Goal: Task Accomplishment & Management: Manage account settings

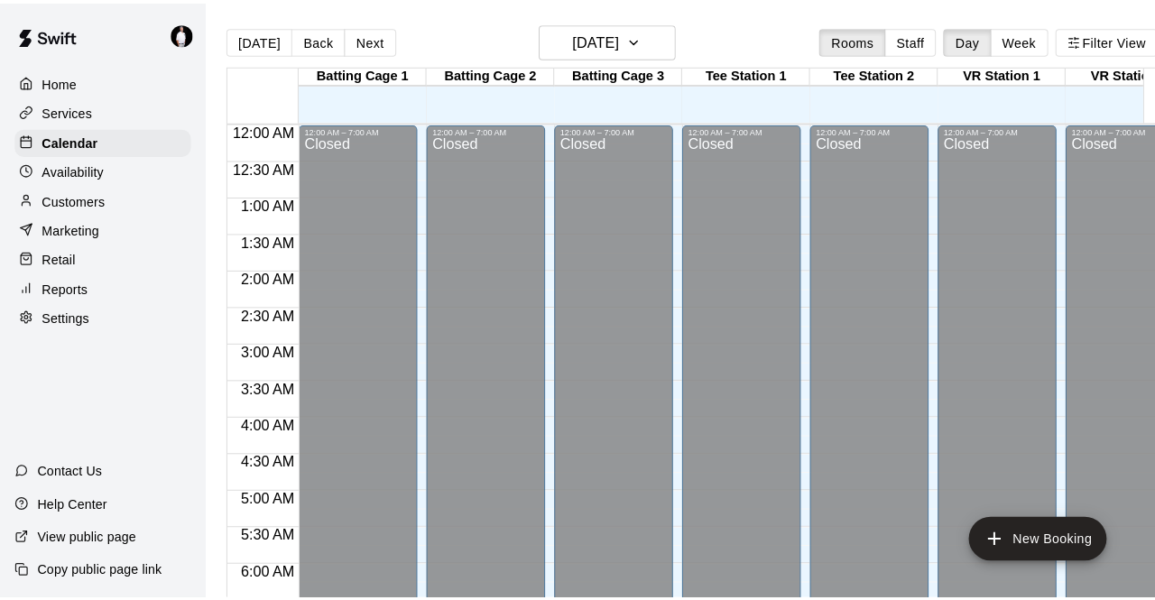
scroll to position [1148, 0]
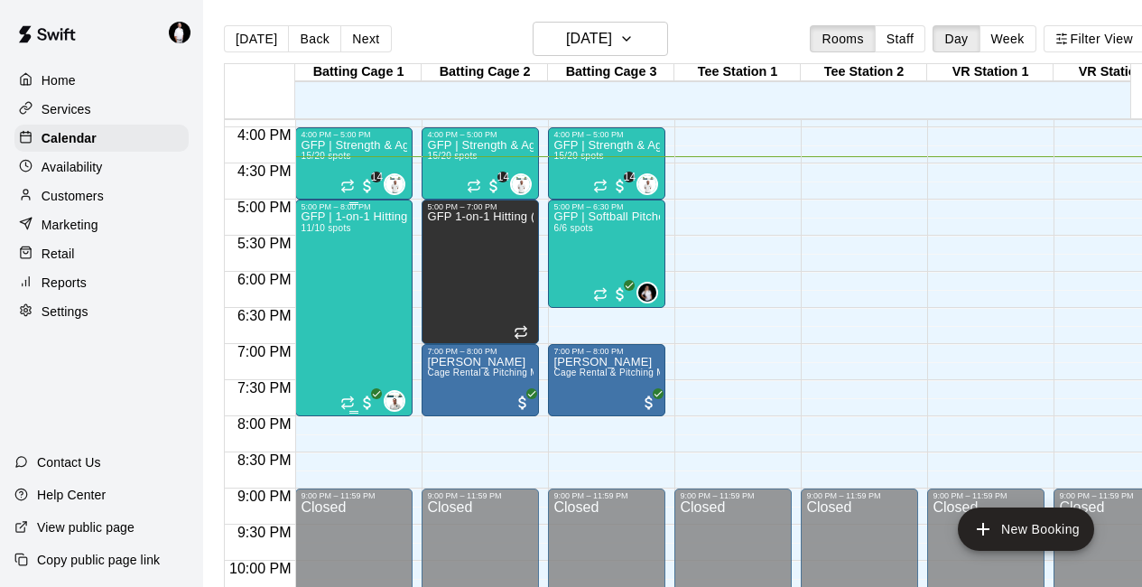
click at [337, 282] on div "GFP | 1-on-1 Hitting 11/10 spots" at bounding box center [353, 504] width 106 height 587
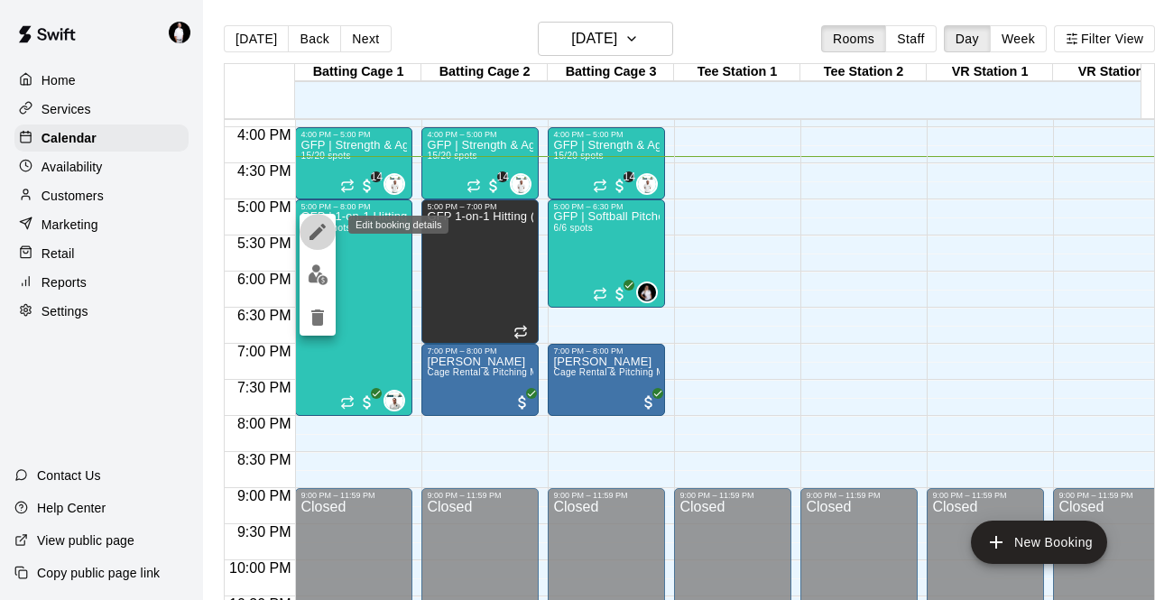
click at [319, 225] on icon "edit" at bounding box center [318, 232] width 22 height 22
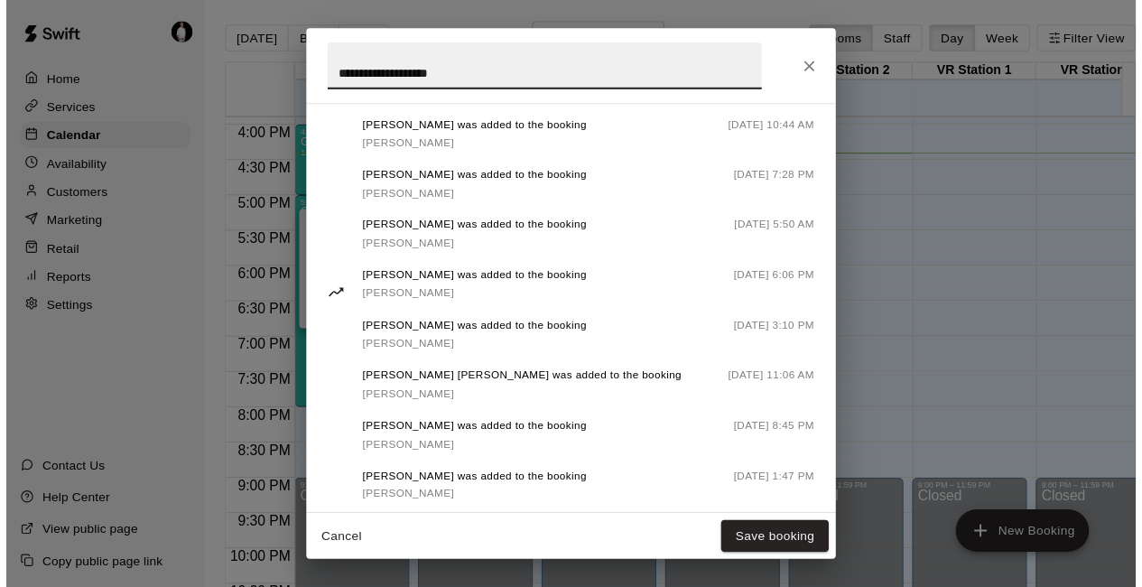
scroll to position [1172, 0]
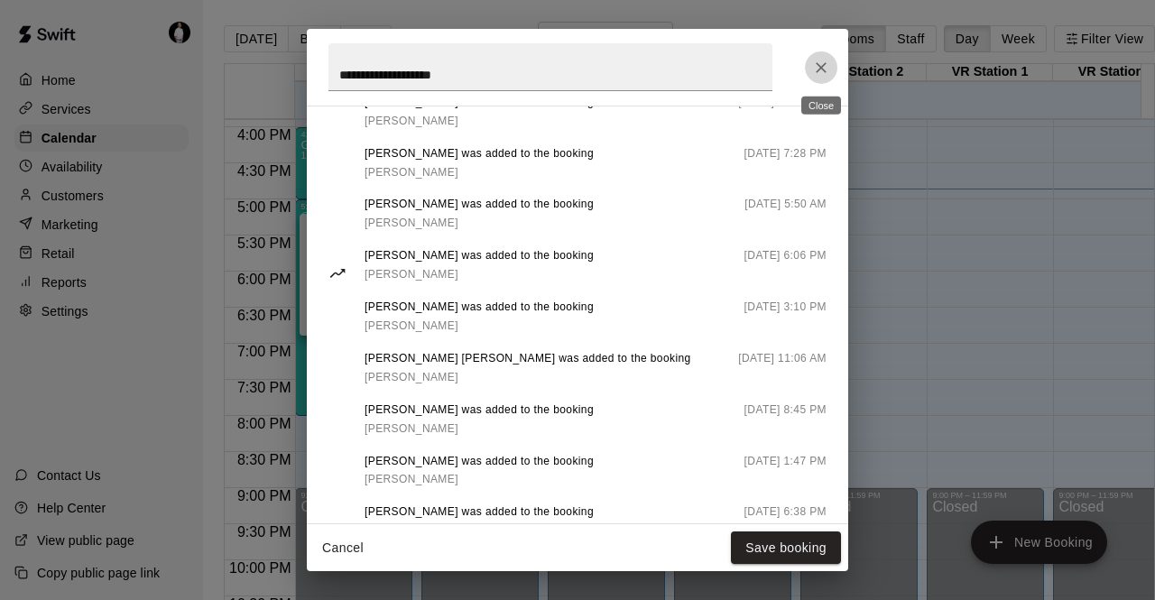
click at [827, 65] on icon "Close" at bounding box center [821, 68] width 18 height 18
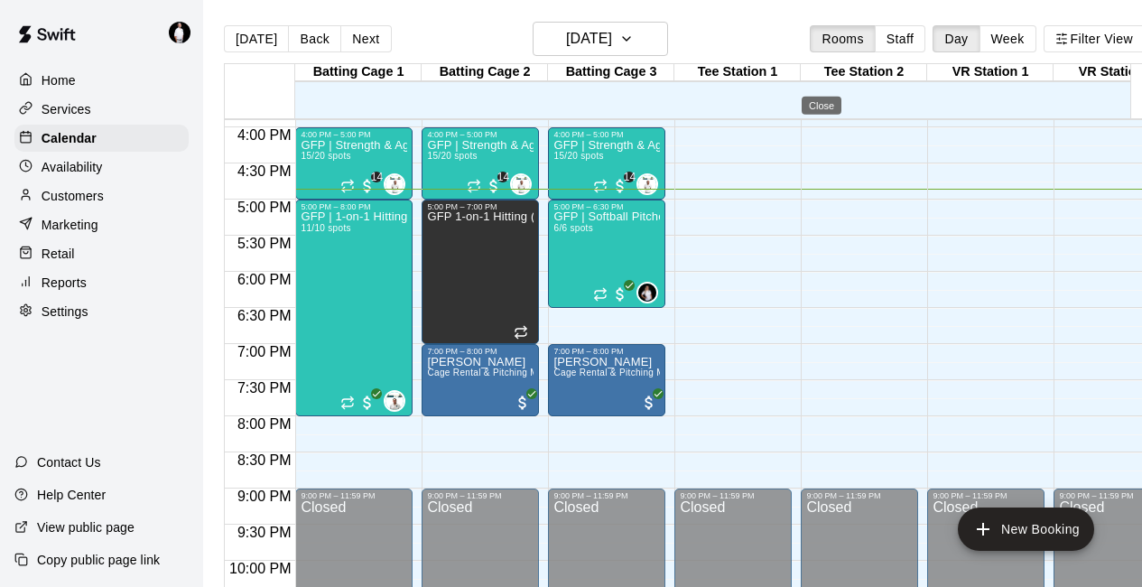
scroll to position [0, 0]
click at [105, 201] on div "Customers" at bounding box center [101, 195] width 174 height 27
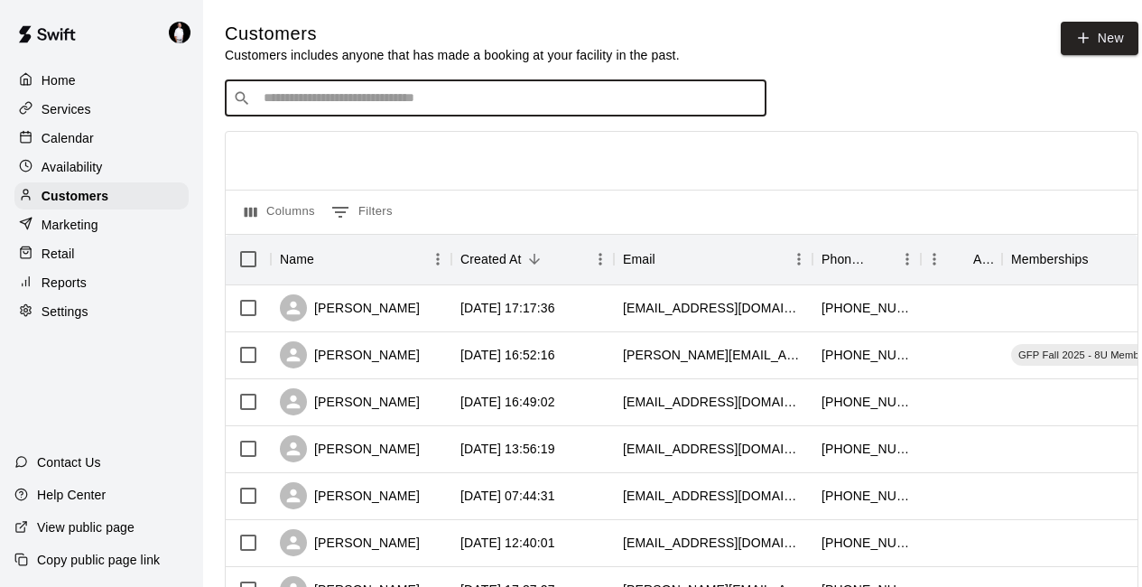
click at [330, 103] on input "Search customers by name or email" at bounding box center [508, 98] width 500 height 18
type input "*****"
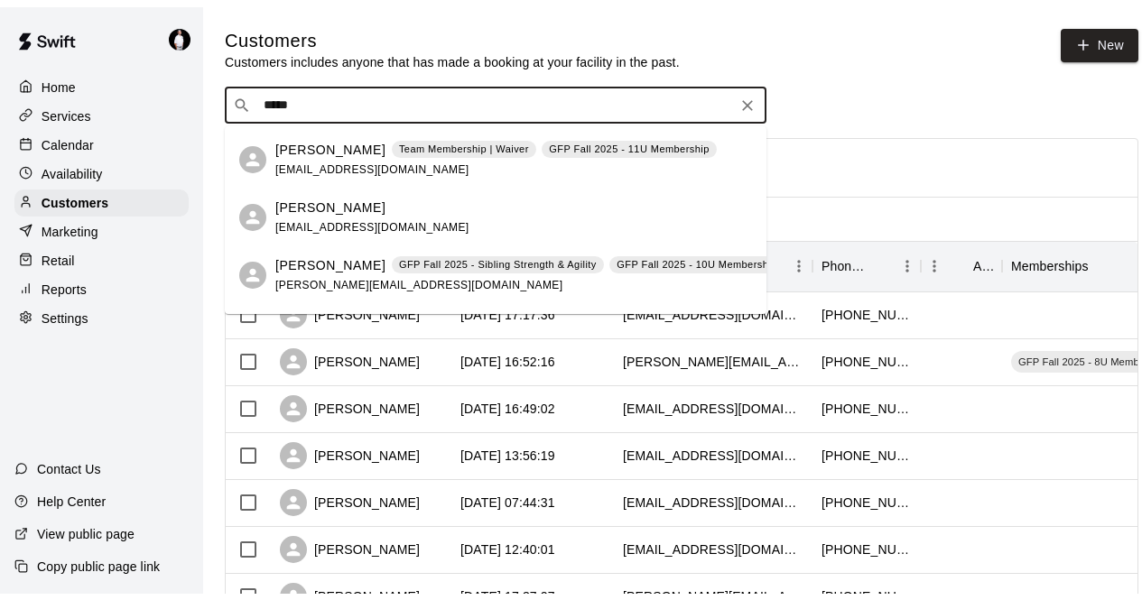
scroll to position [127, 0]
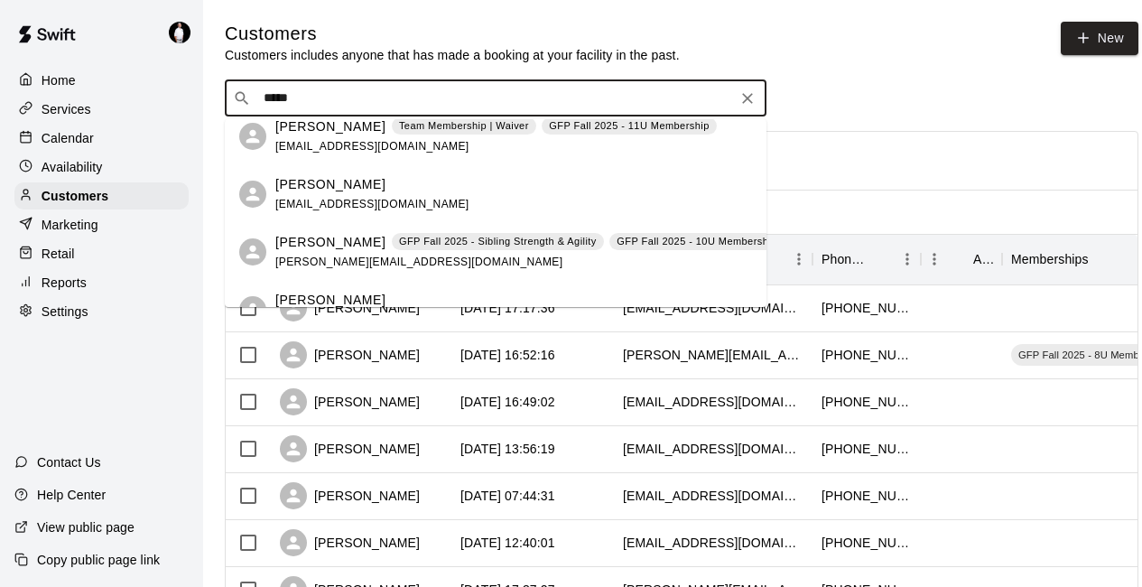
click at [308, 254] on div "[PERSON_NAME] GFP Fall 2025 - Sibling Strength & Agility GFP Fall 2025 - 10U Me…" at bounding box center [553, 252] width 556 height 39
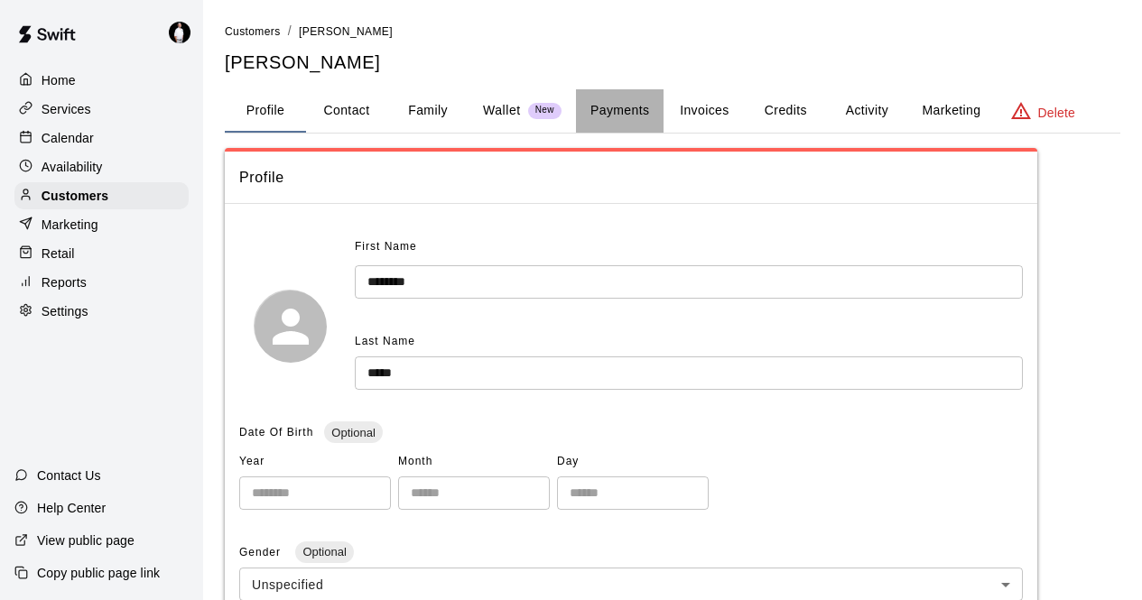
click at [623, 113] on button "Payments" at bounding box center [620, 110] width 88 height 43
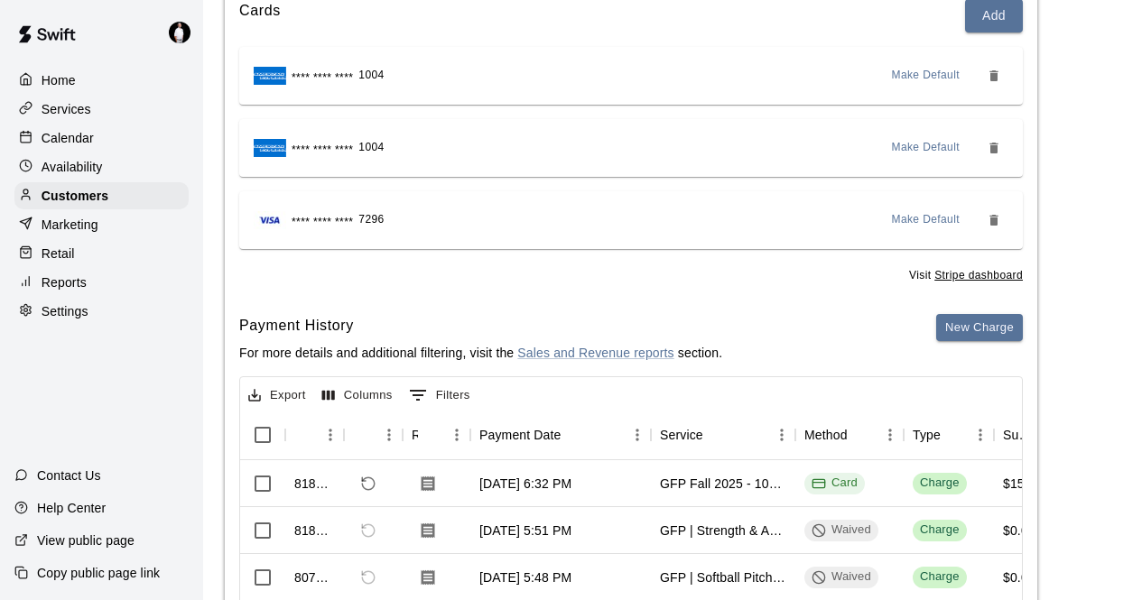
scroll to position [253, 0]
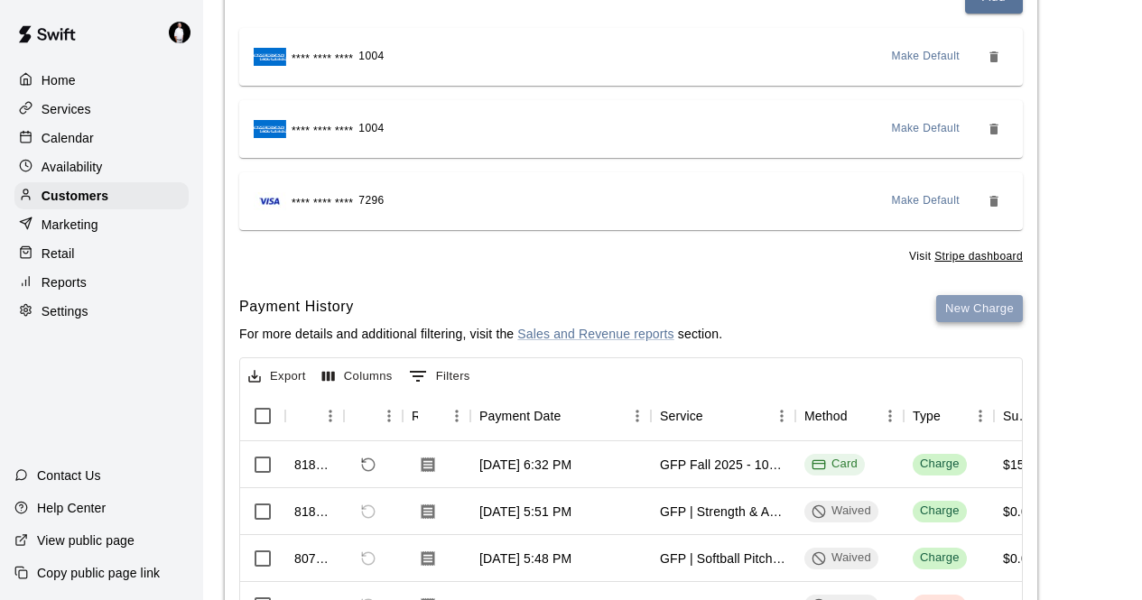
click at [970, 308] on button "New Charge" at bounding box center [979, 309] width 87 height 28
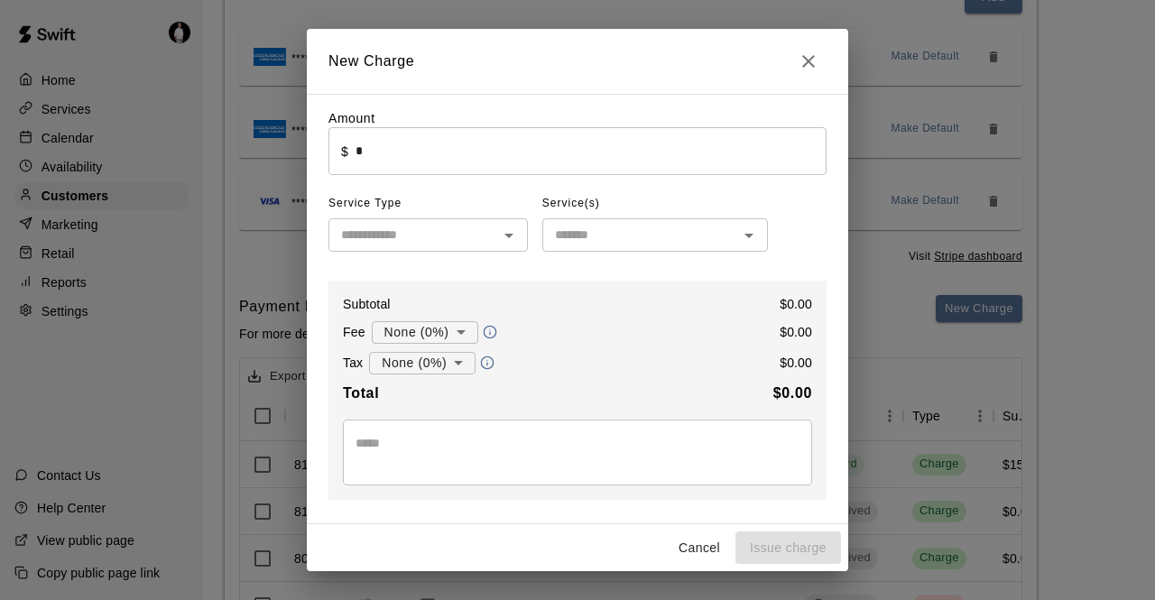
click at [360, 149] on input "*" at bounding box center [591, 151] width 471 height 48
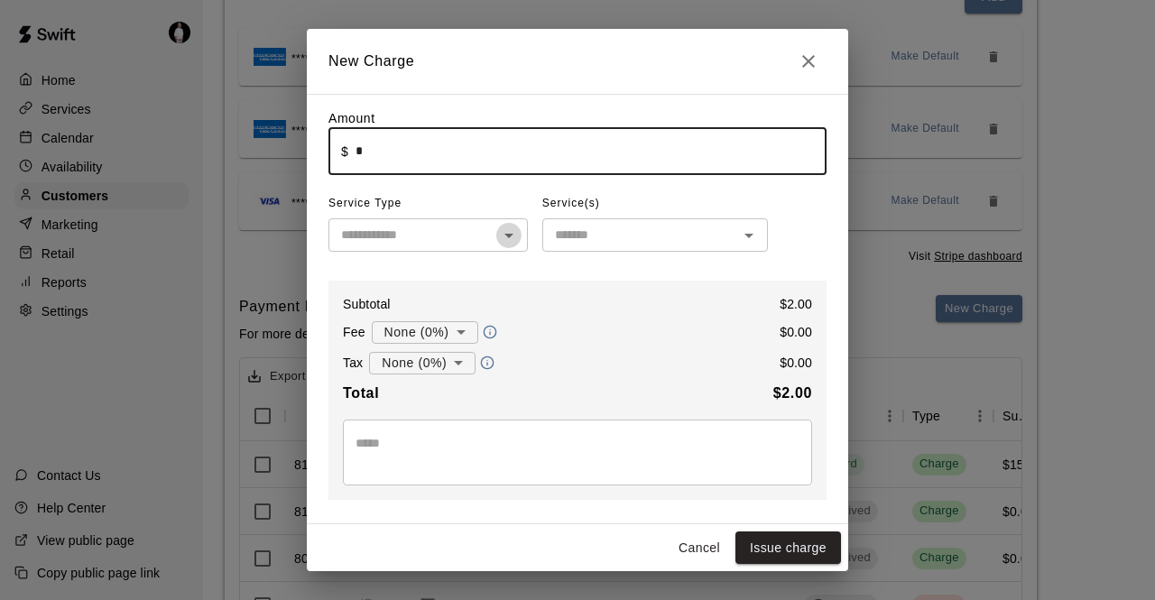
click at [505, 233] on icon "Open" at bounding box center [509, 236] width 22 height 22
type input "****"
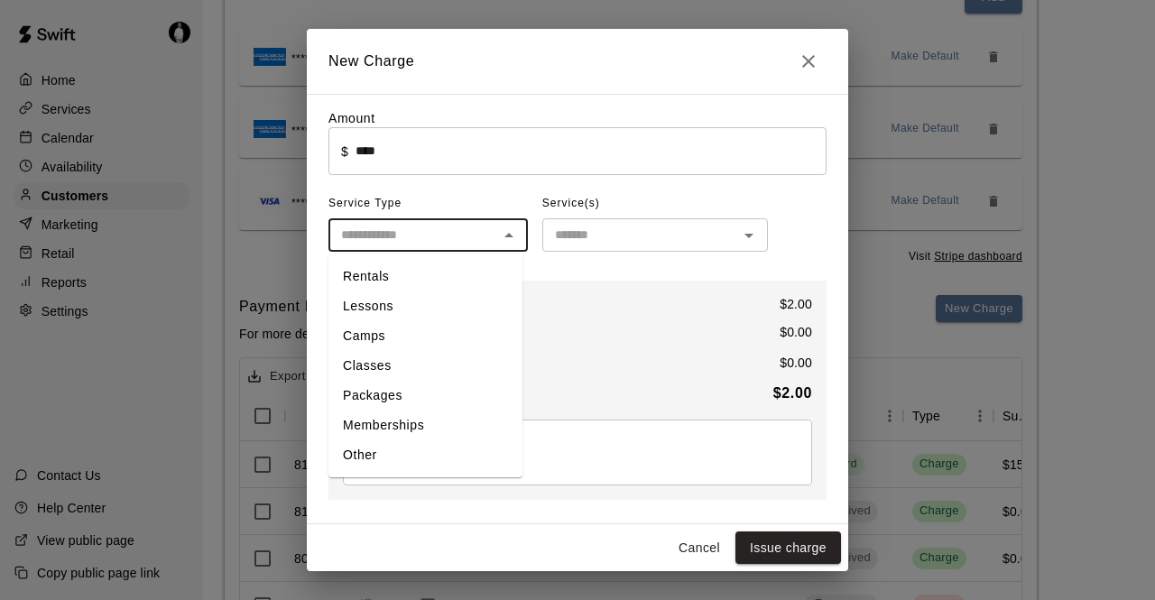
click at [347, 449] on li "Other" at bounding box center [425, 455] width 194 height 30
type input "*****"
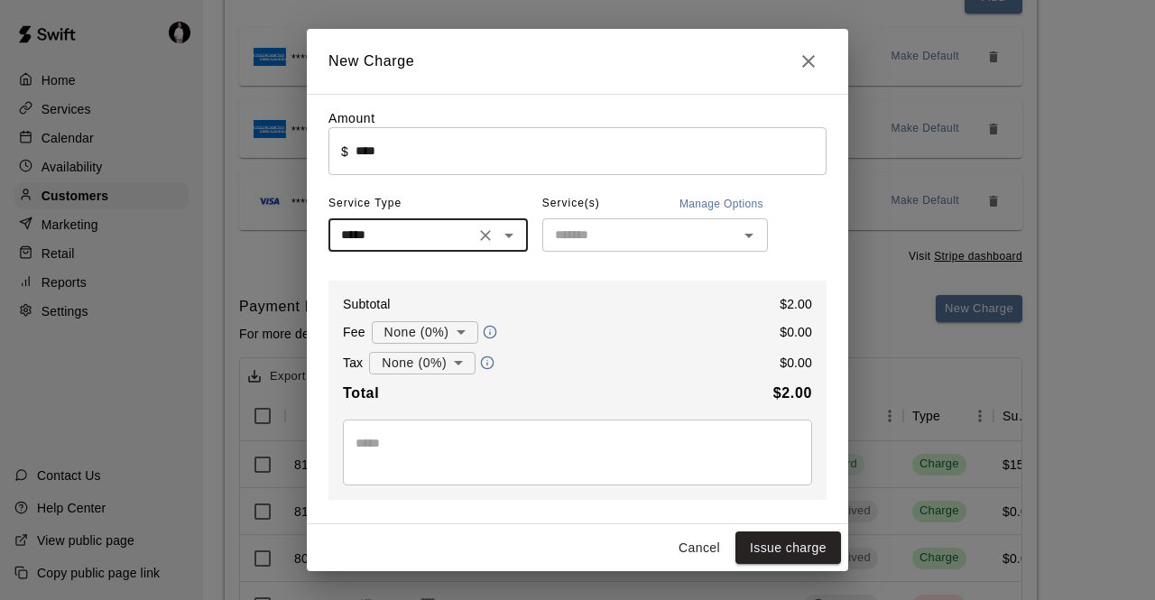
click at [745, 234] on icon "Open" at bounding box center [749, 236] width 22 height 22
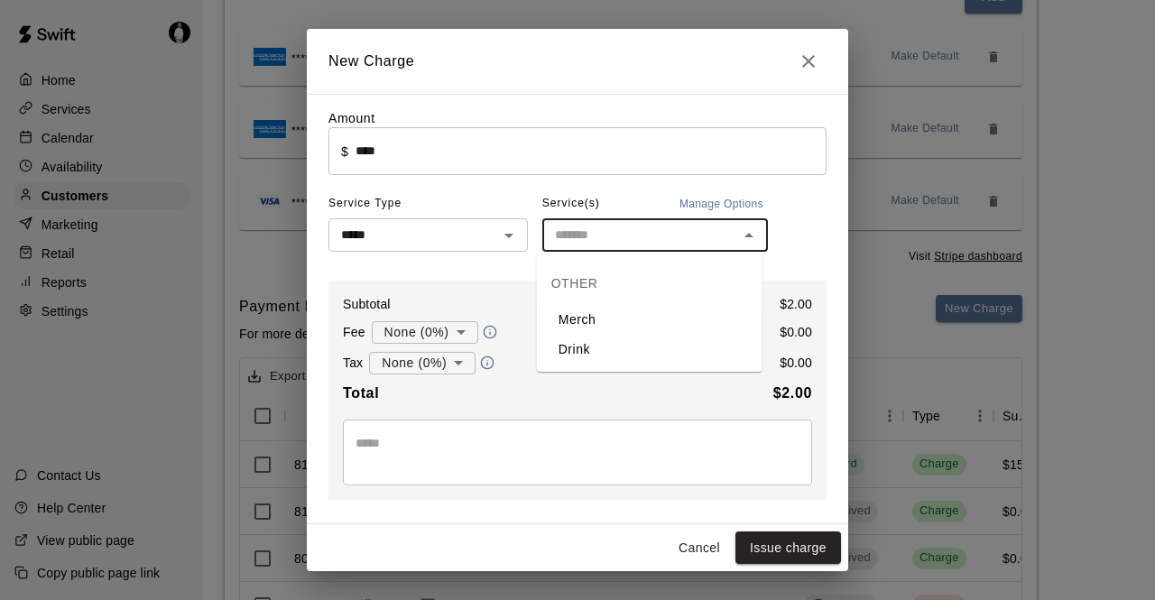
click at [606, 338] on li "Drink" at bounding box center [650, 350] width 226 height 30
type input "*****"
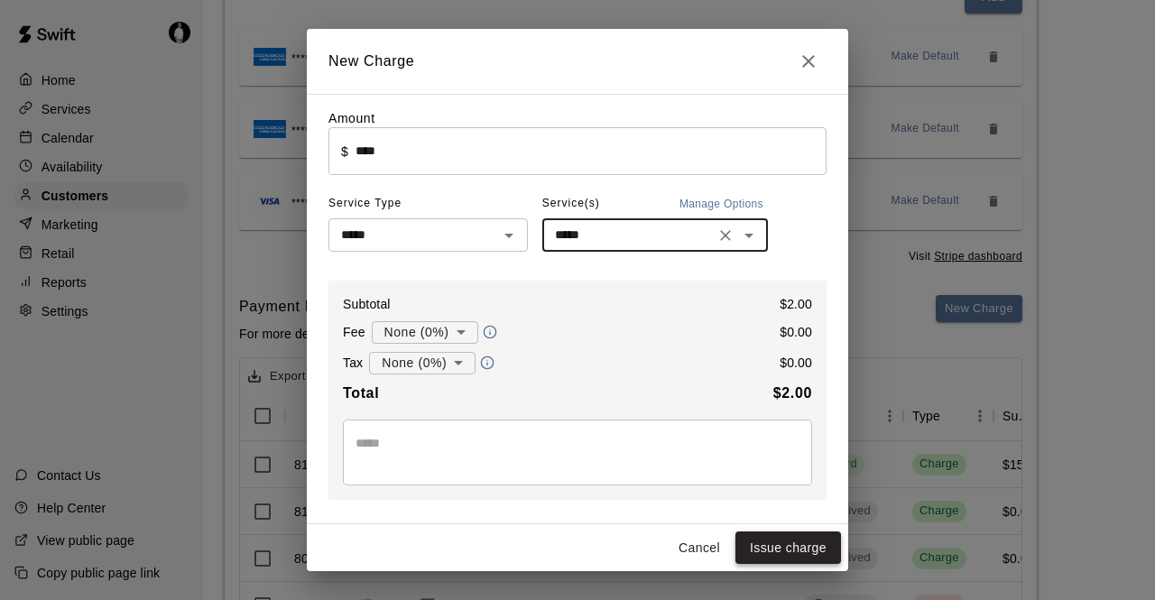
click at [787, 545] on button "Issue charge" at bounding box center [788, 548] width 106 height 33
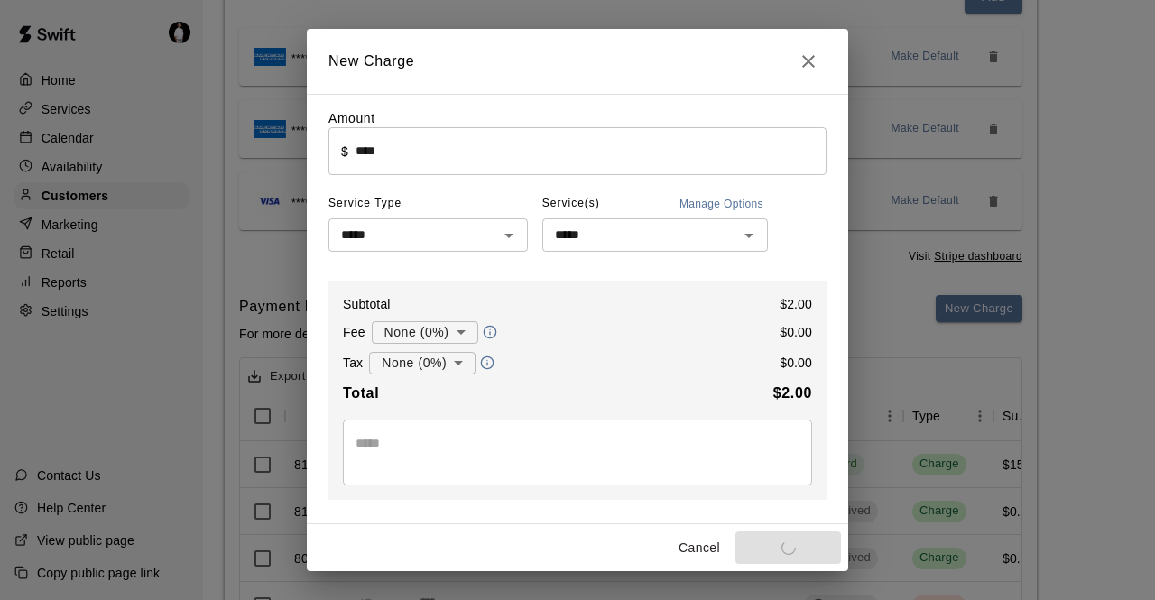
type input "*"
